Goal: Task Accomplishment & Management: Manage account settings

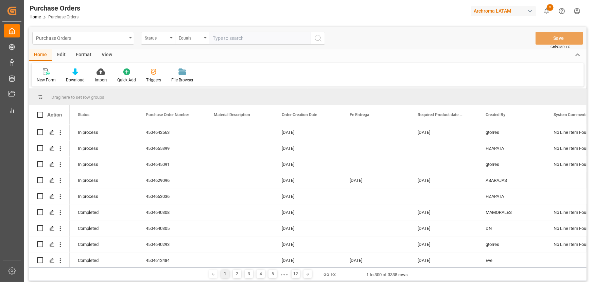
click at [129, 39] on div "Purchase Orders" at bounding box center [83, 38] width 102 height 13
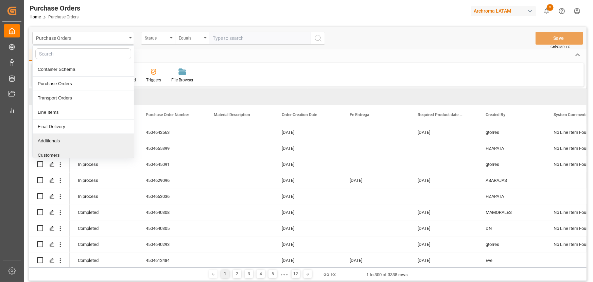
scroll to position [4, 0]
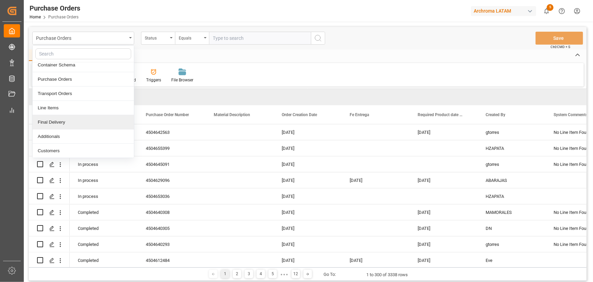
click at [55, 121] on div "Final Delivery" at bounding box center [83, 122] width 101 height 14
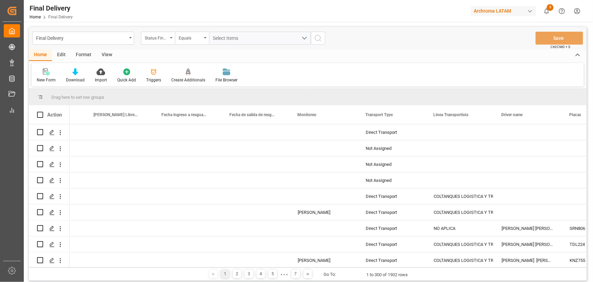
click at [458, 67] on div "New Form Download Import Quick Add Triggers Create Additionals File Browser" at bounding box center [308, 74] width 552 height 23
click at [458, 66] on div "New Form Download Import Quick Add Triggers Create Additionals File Browser" at bounding box center [308, 74] width 552 height 23
click at [53, 132] on icon "Press SPACE to select this row." at bounding box center [51, 132] width 5 height 5
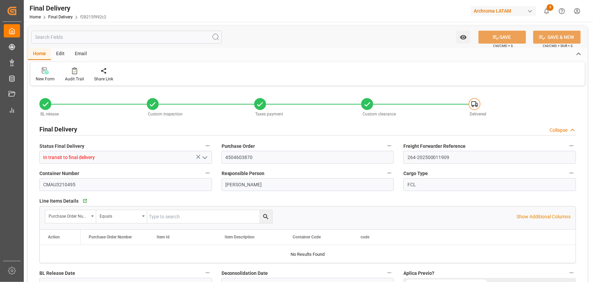
type input "1"
type input "[DATE]"
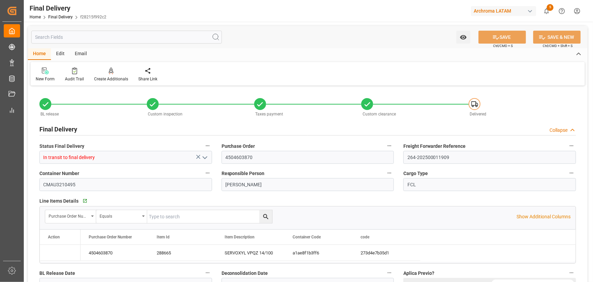
type input "[DATE]"
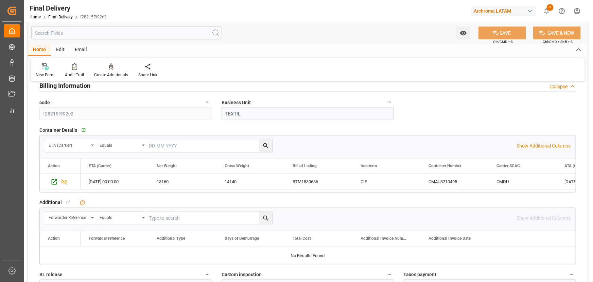
scroll to position [525, 0]
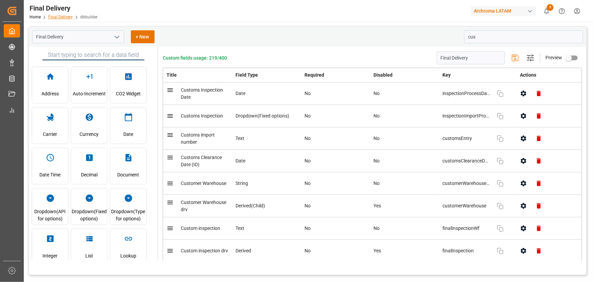
click at [69, 16] on link "Final Delivery" at bounding box center [60, 17] width 24 height 5
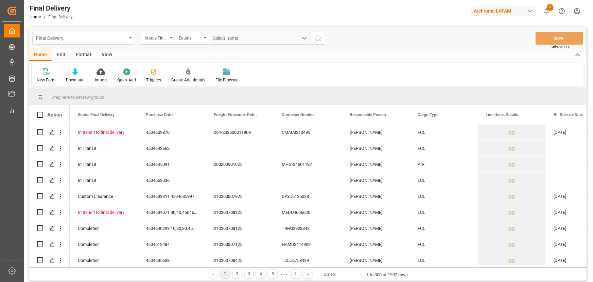
click at [108, 34] on div "Final Delivery" at bounding box center [81, 37] width 91 height 8
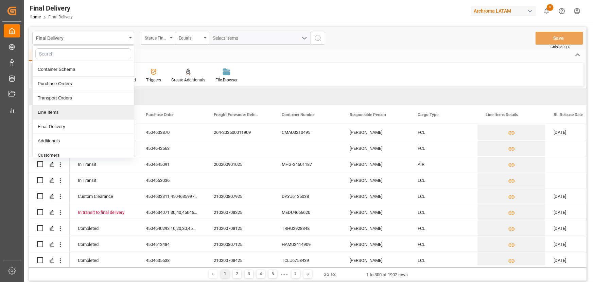
click at [87, 110] on div "Line Items" at bounding box center [83, 112] width 101 height 14
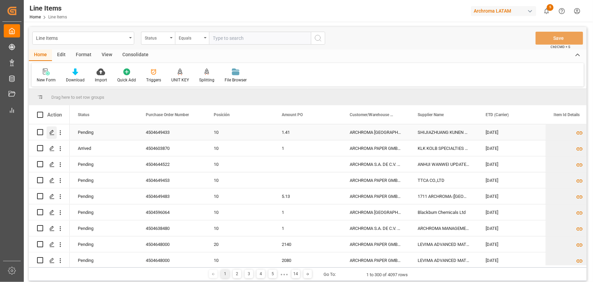
click at [54, 132] on icon "Press SPACE to select this row." at bounding box center [51, 132] width 5 height 5
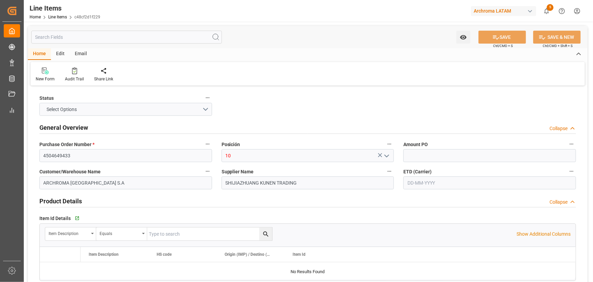
type input "1.41"
type input "20"
type input "13500"
type input "14000"
type input "19035"
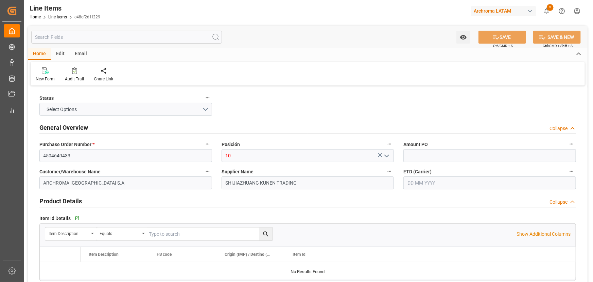
type input "2924.21.90.00"
type input "[DATE]"
type input "05-09-2025 18:00"
type input "29-07-2025 17:01"
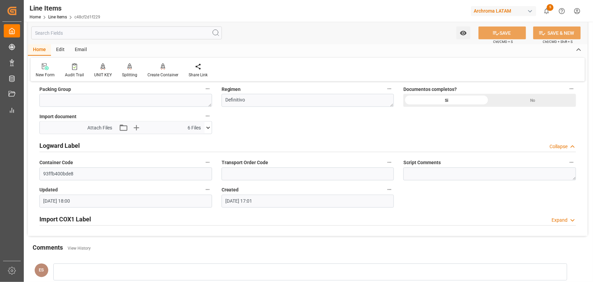
scroll to position [556, 0]
